Goal: Information Seeking & Learning: Understand process/instructions

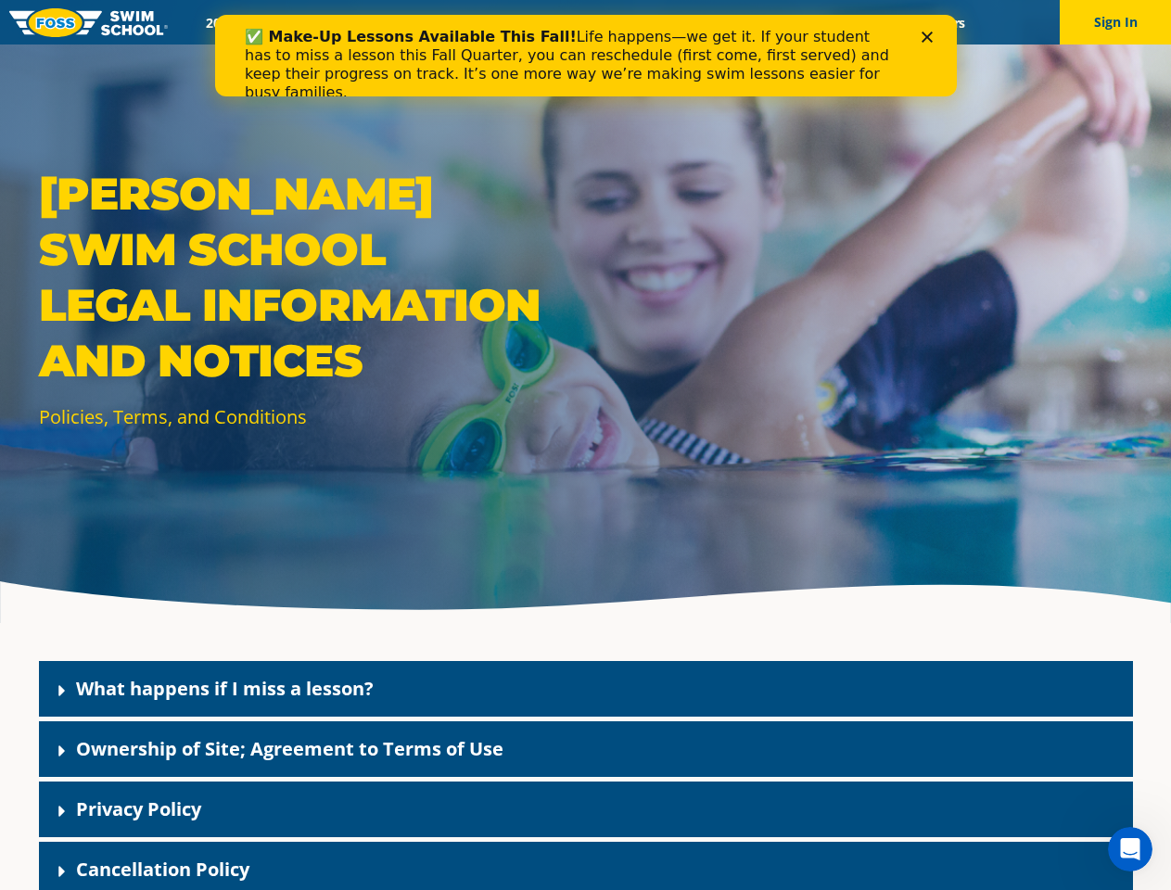
click at [585, 467] on div "[PERSON_NAME] Swim School Legal Information and Notices Policies, Terms, and Co…" at bounding box center [585, 311] width 1171 height 623
click at [1115, 22] on button "Sign In" at bounding box center [1115, 22] width 111 height 45
click at [586, 689] on div "What happens if I miss a lesson?" at bounding box center [586, 689] width 1094 height 56
click at [224, 688] on link "What happens if I miss a lesson?" at bounding box center [225, 688] width 298 height 25
click at [586, 749] on div "Ownership of Site; Agreement to Terms of Use" at bounding box center [586, 749] width 1094 height 56
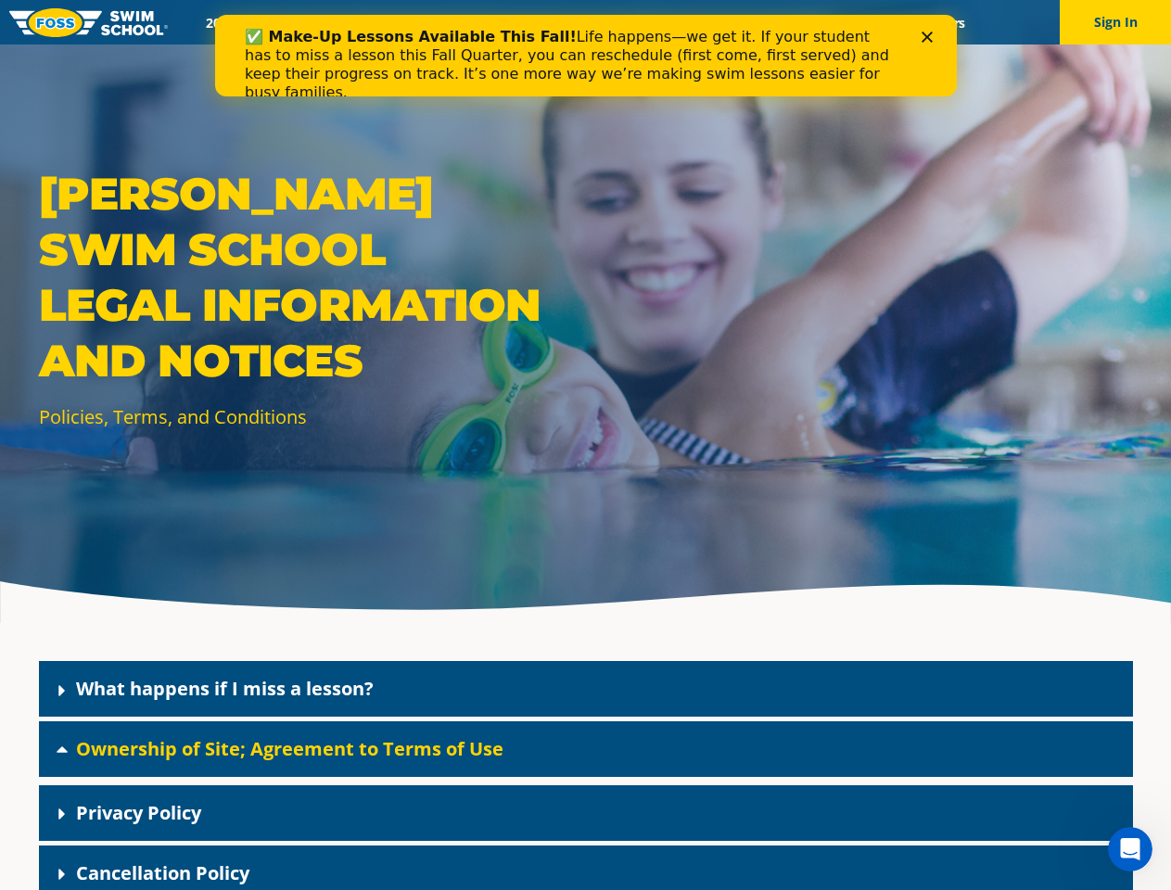
click at [289, 748] on link "Ownership of Site; Agreement to Terms of Use" at bounding box center [289, 748] width 427 height 25
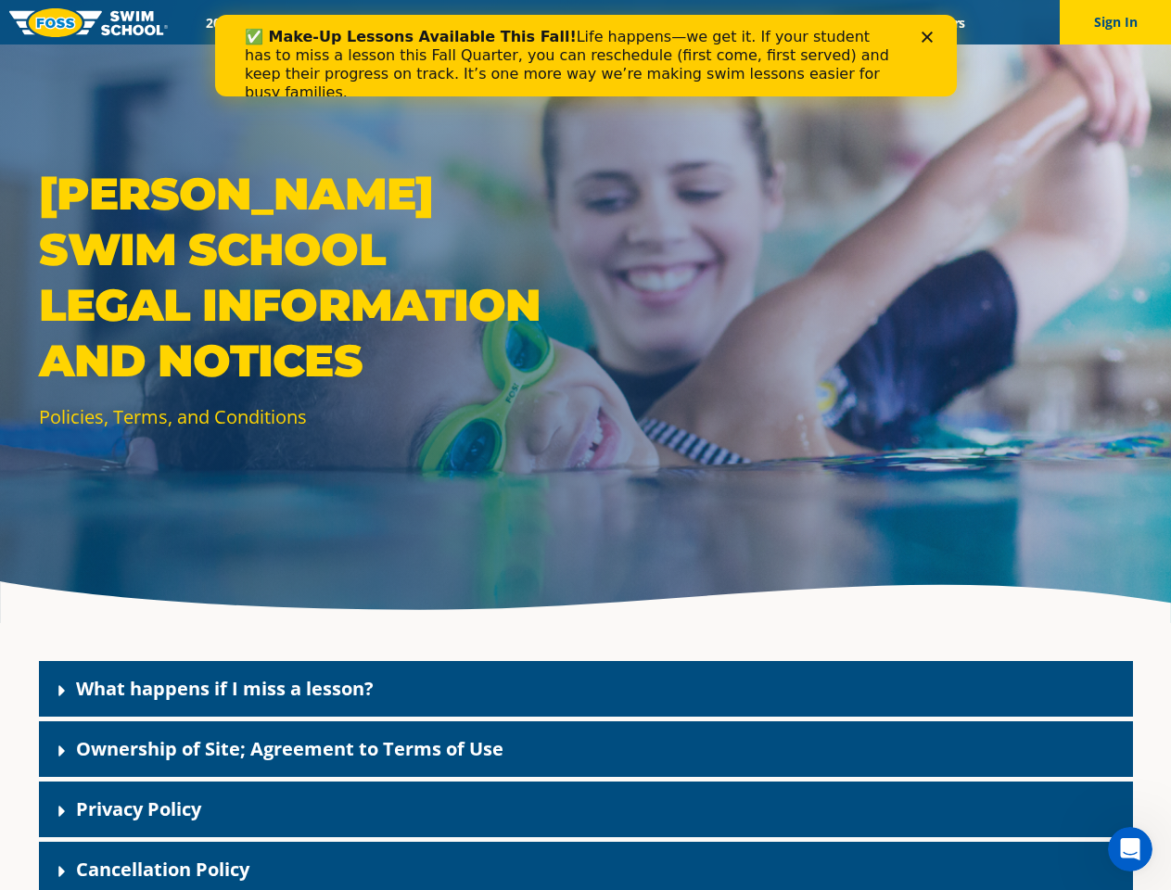
click at [586, 809] on div "Privacy Policy" at bounding box center [586, 810] width 1094 height 56
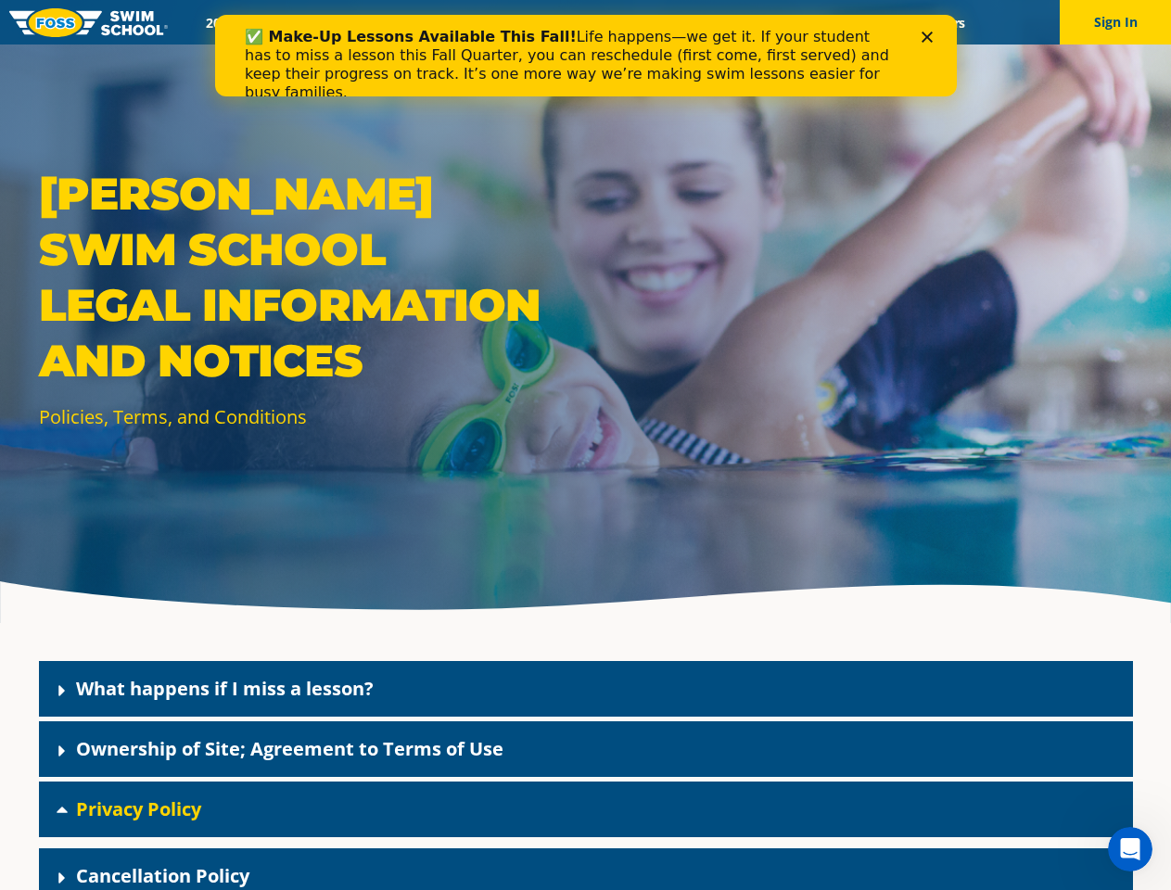
click at [138, 809] on link "Privacy Policy" at bounding box center [138, 808] width 125 height 25
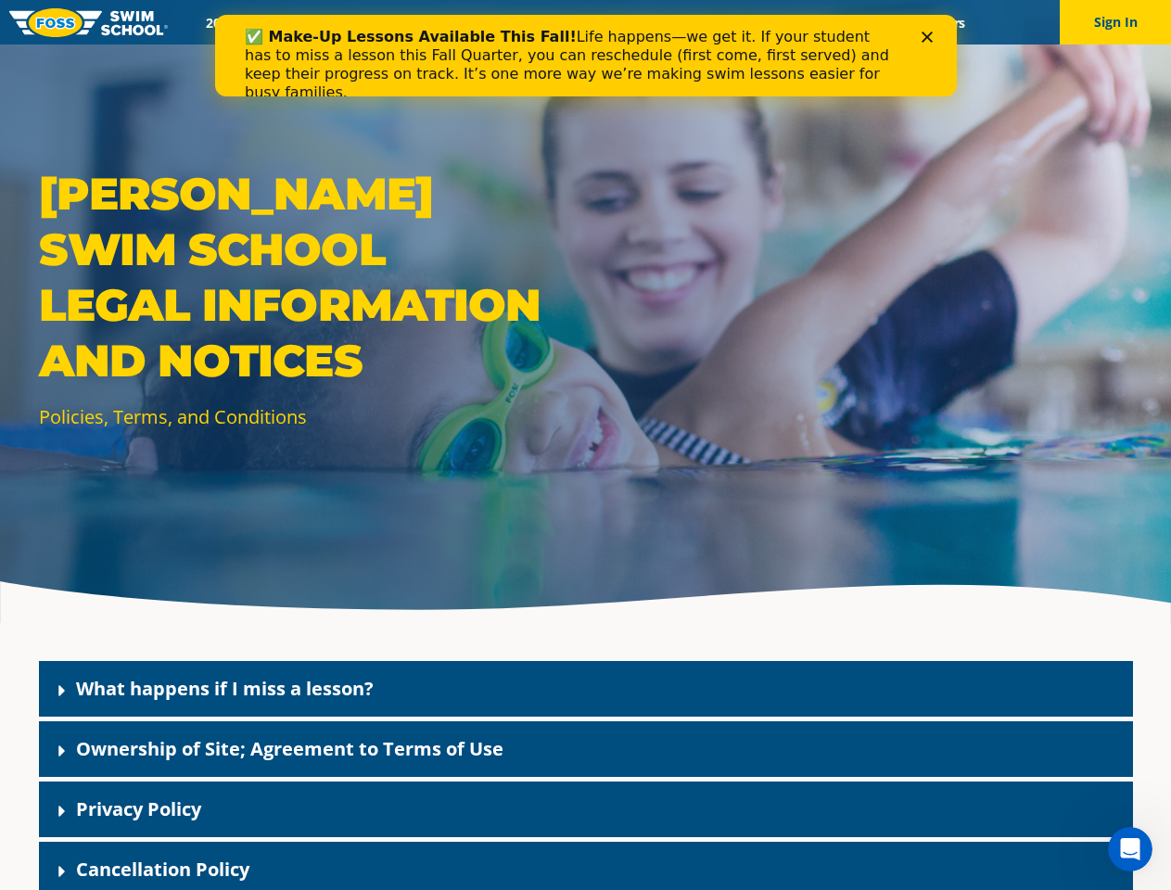
click at [586, 866] on div "Cancellation Policy" at bounding box center [586, 870] width 1094 height 56
click at [162, 869] on link "Cancellation Policy" at bounding box center [162, 869] width 173 height 25
